Goal: Task Accomplishment & Management: Use online tool/utility

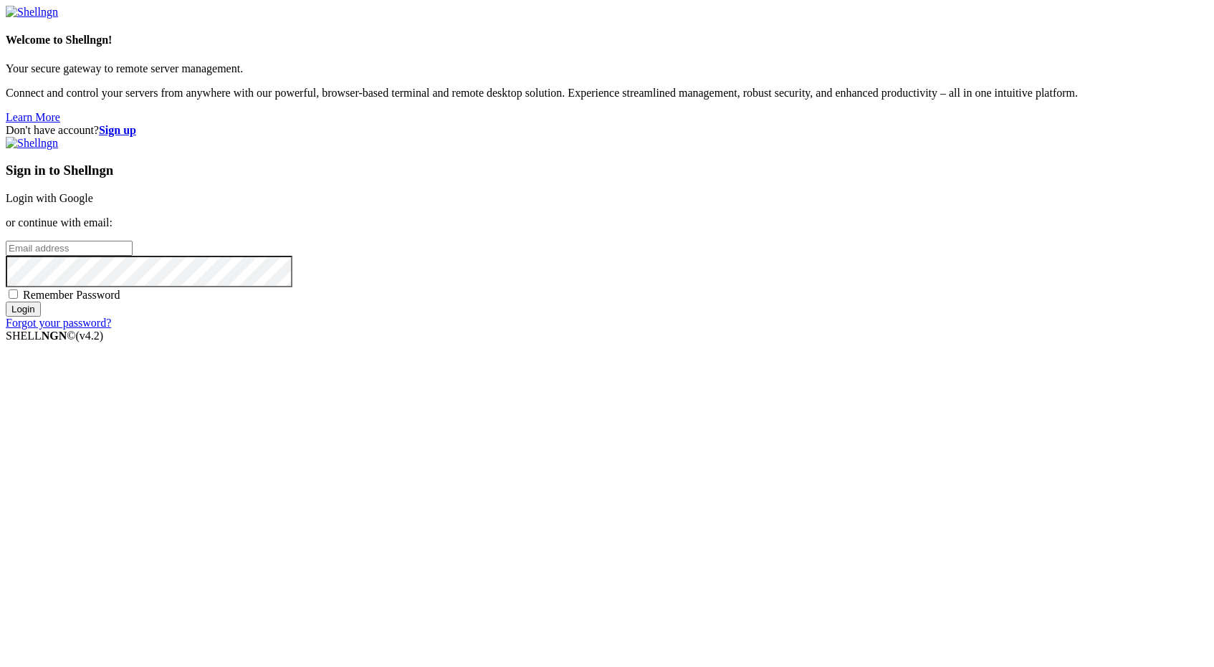
click at [93, 204] on link "Login with Google" at bounding box center [49, 198] width 87 height 12
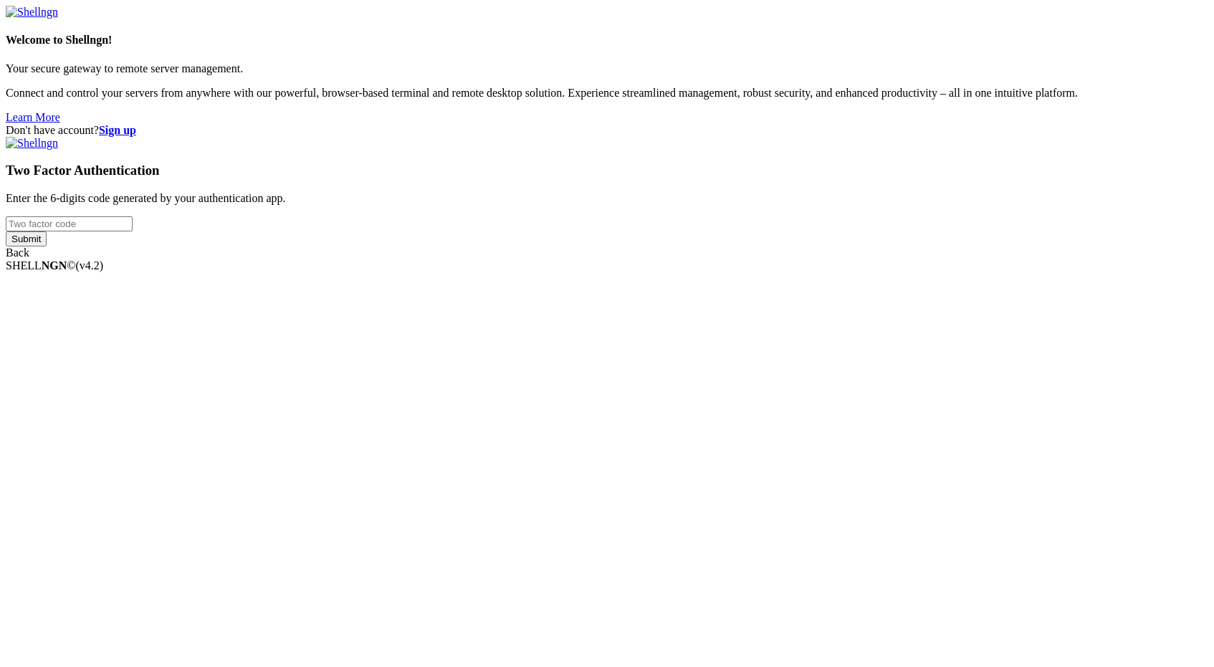
click at [133, 231] on input "number" at bounding box center [69, 223] width 127 height 15
click at [6, 231] on input "Submit" at bounding box center [26, 238] width 41 height 15
type input "2"
type input "945737"
click at [6, 244] on input "Submit" at bounding box center [26, 251] width 41 height 15
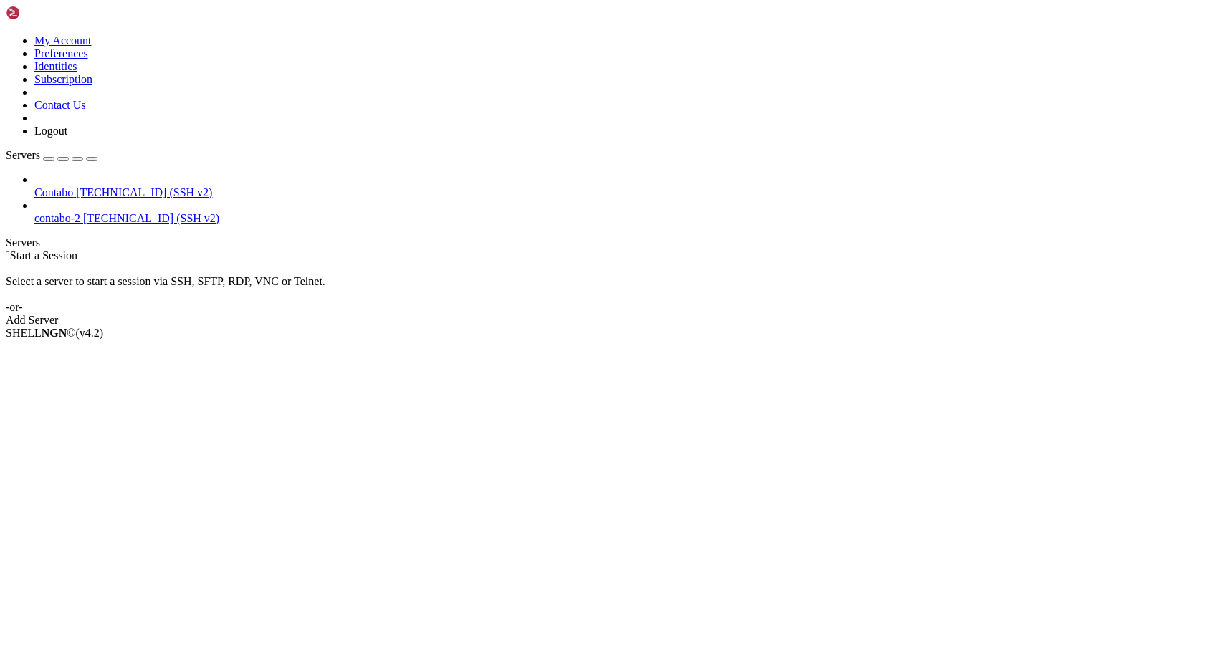
click at [75, 212] on span "contabo-2" at bounding box center [57, 218] width 46 height 12
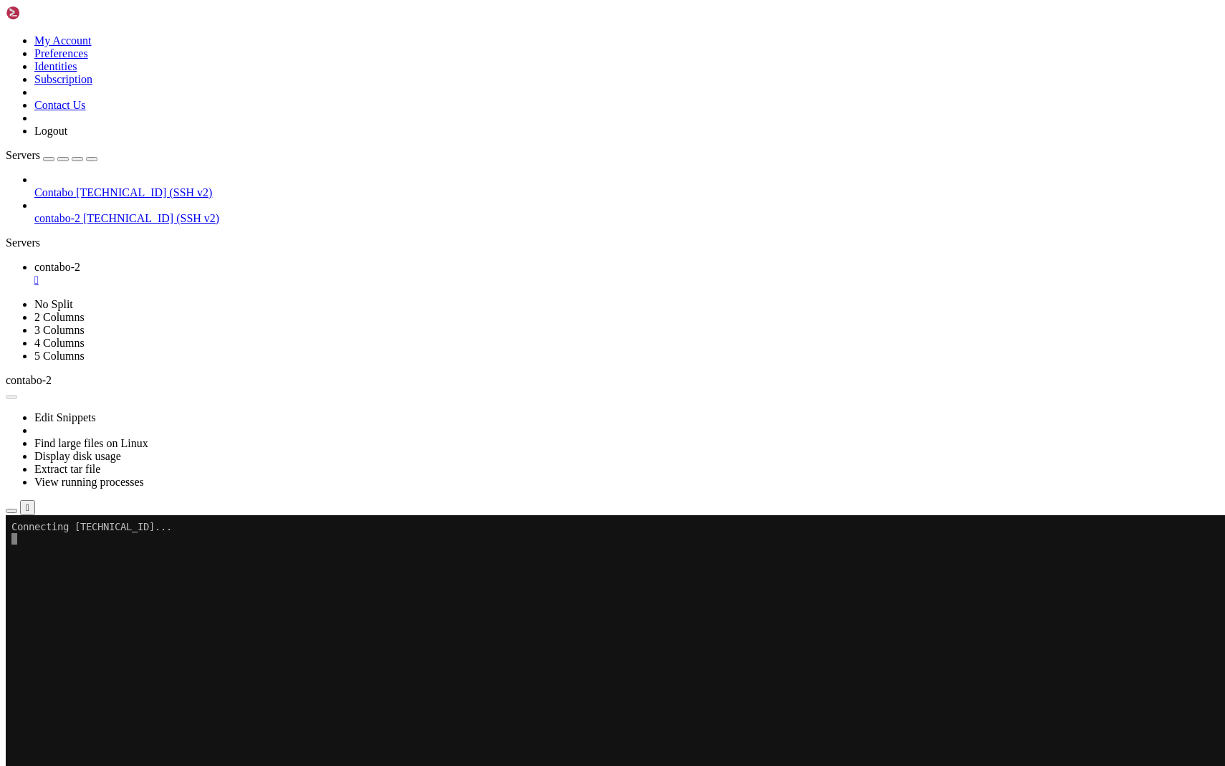
click at [191, 656] on x-row at bounding box center [527, 658] width 1032 height 12
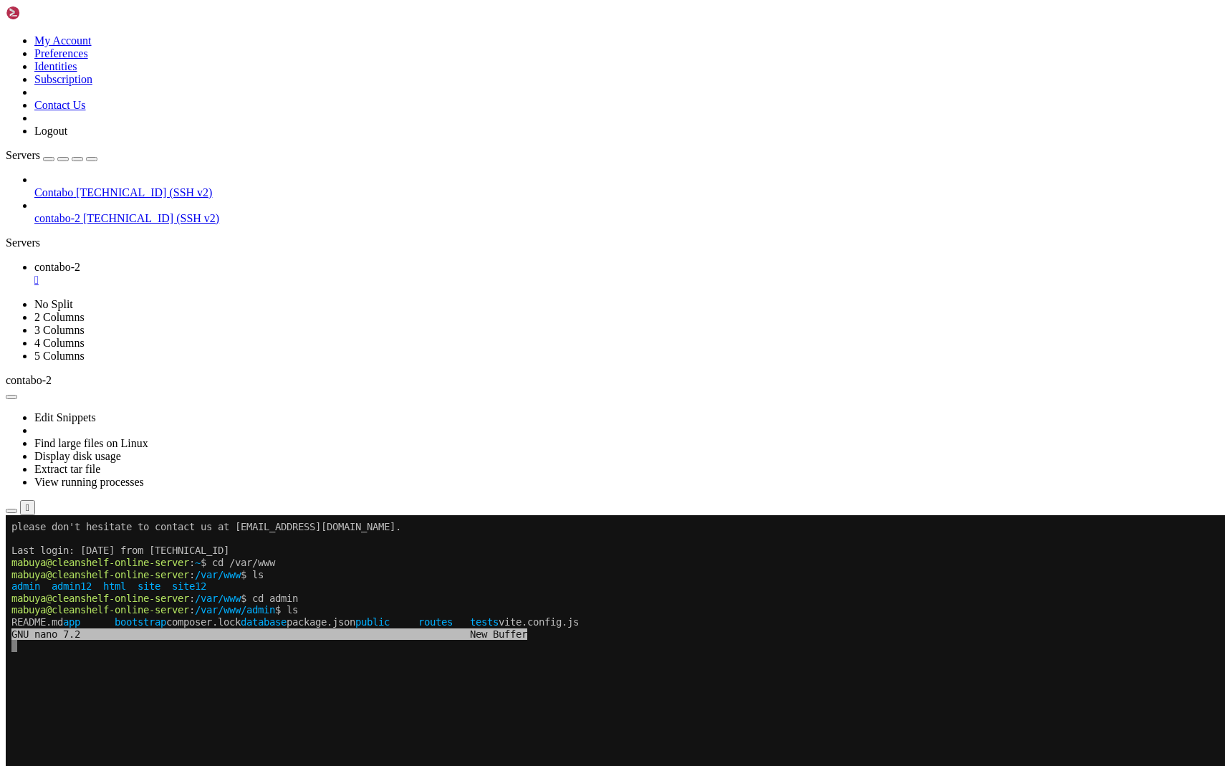
scroll to position [596, 0]
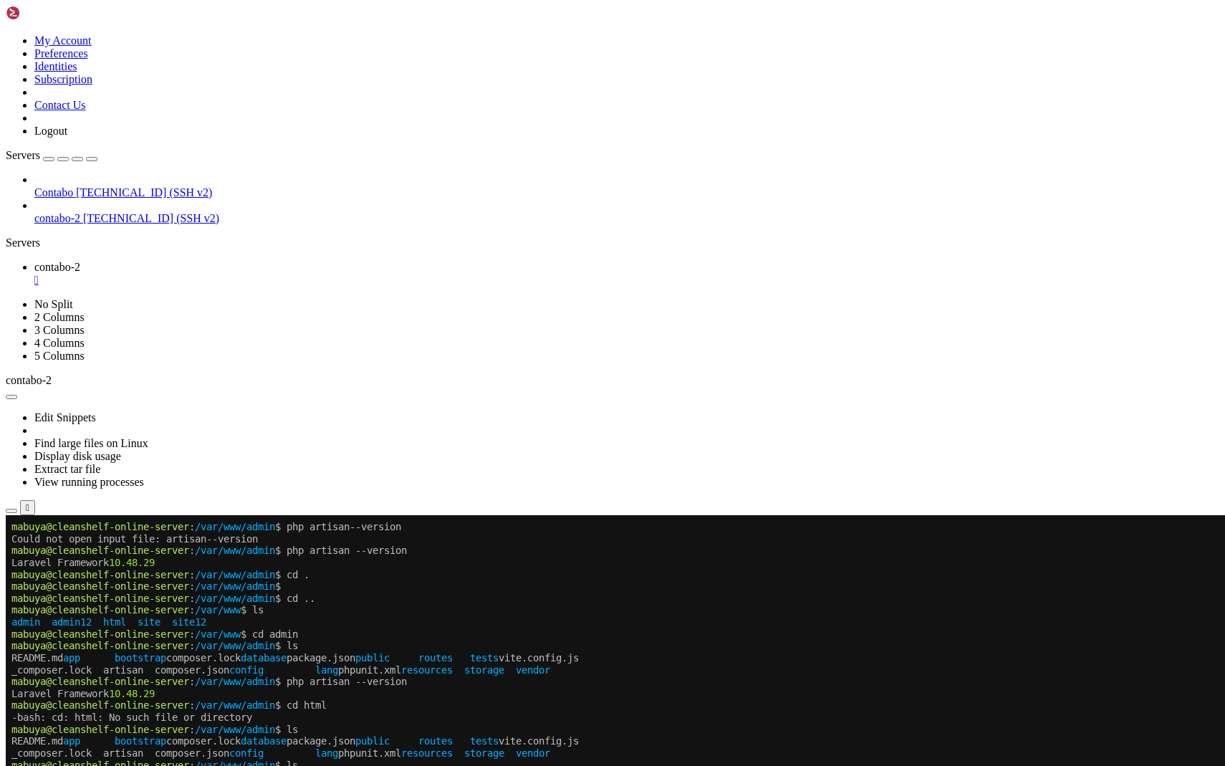
scroll to position [620, 0]
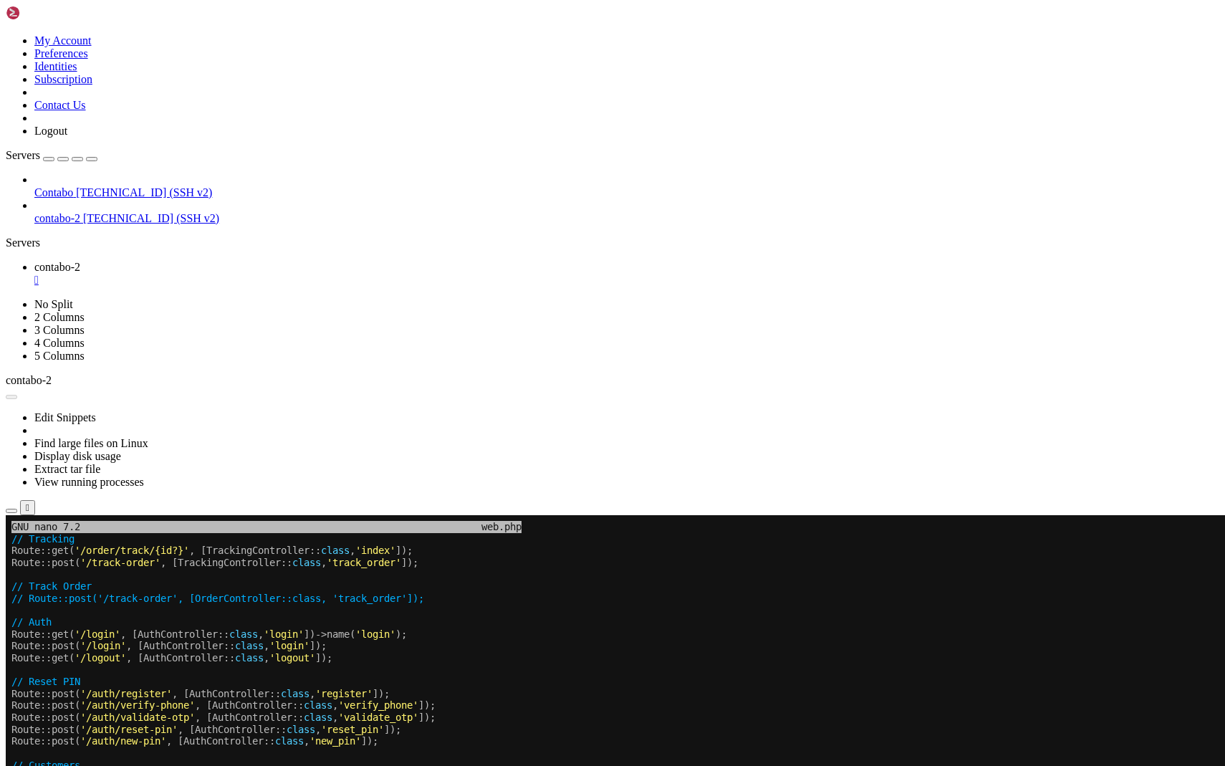
click at [63, 555] on button "Reconnect" at bounding box center [34, 562] width 57 height 15
